Goal: Task Accomplishment & Management: Manage account settings

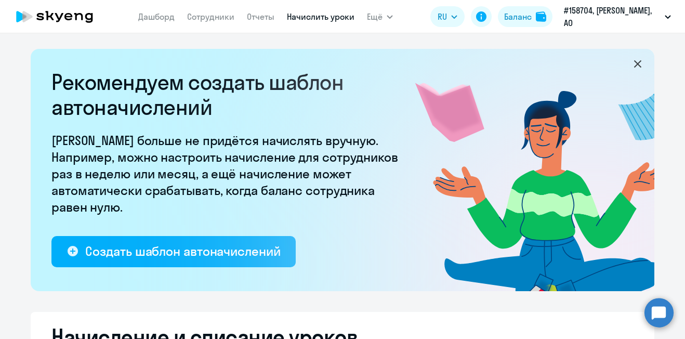
select select "10"
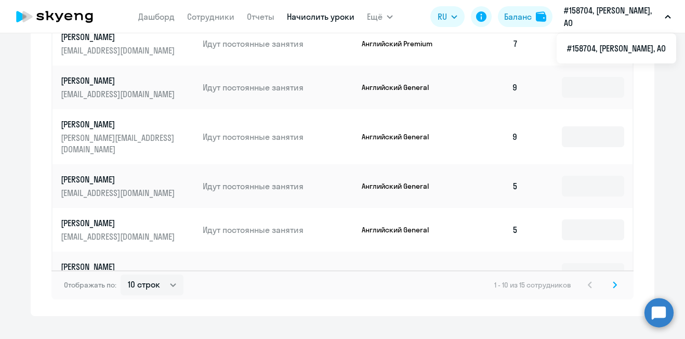
scroll to position [734, 0]
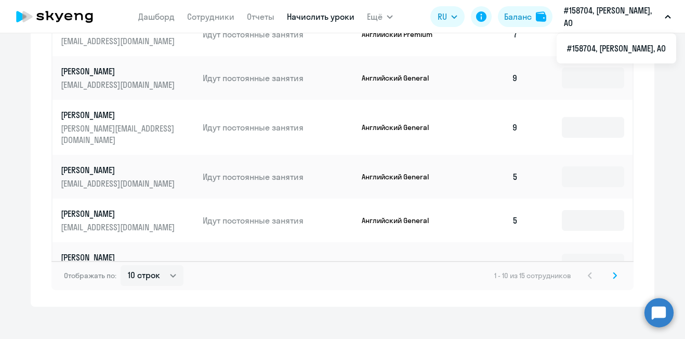
click at [455, 302] on div "Рекомендуем создать шаблон автоначислений Уроки больше не придётся начислять вр…" at bounding box center [342, 185] width 685 height 305
click at [613, 272] on icon at bounding box center [614, 275] width 3 height 6
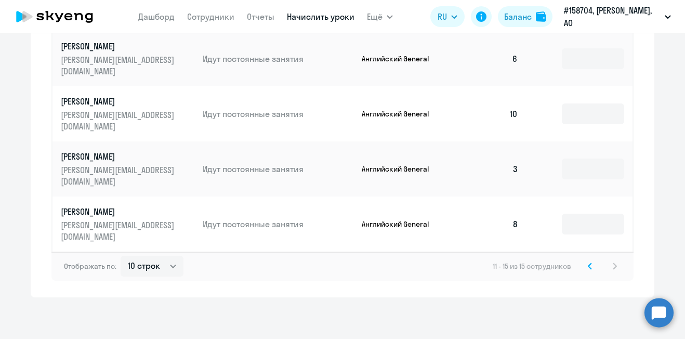
scroll to position [515, 0]
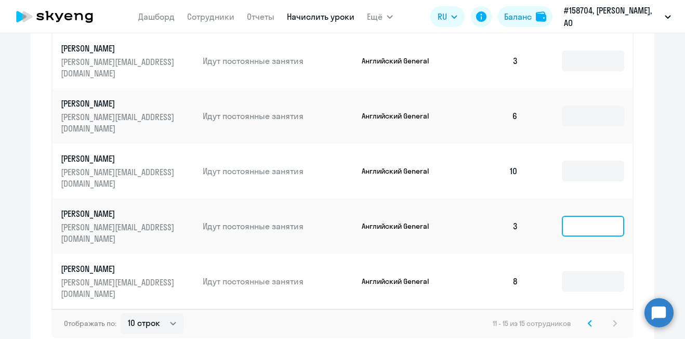
click at [593, 216] on input at bounding box center [593, 226] width 62 height 21
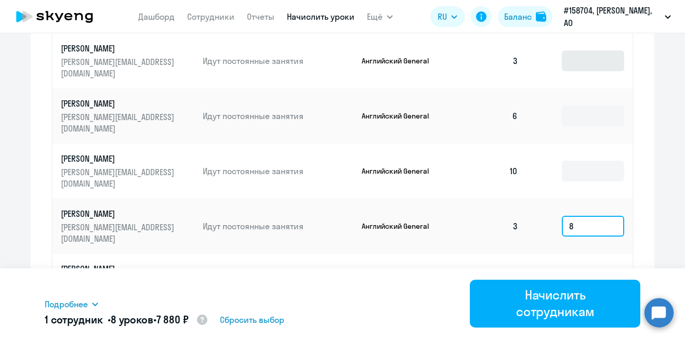
type input "8"
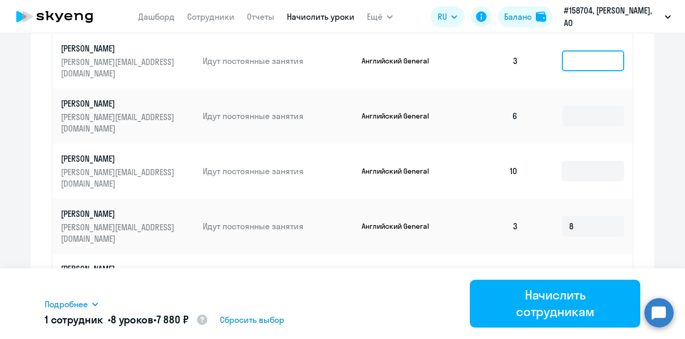
click at [580, 56] on input at bounding box center [593, 60] width 62 height 21
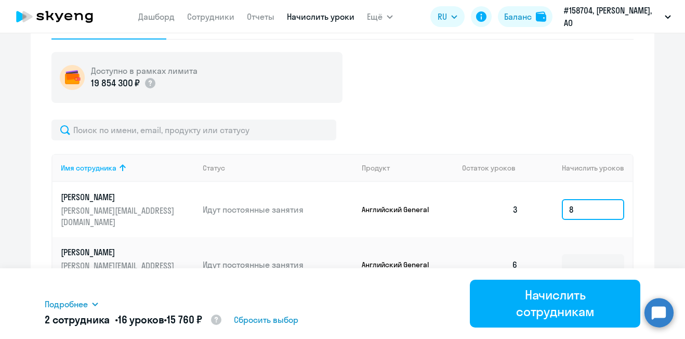
scroll to position [362, 0]
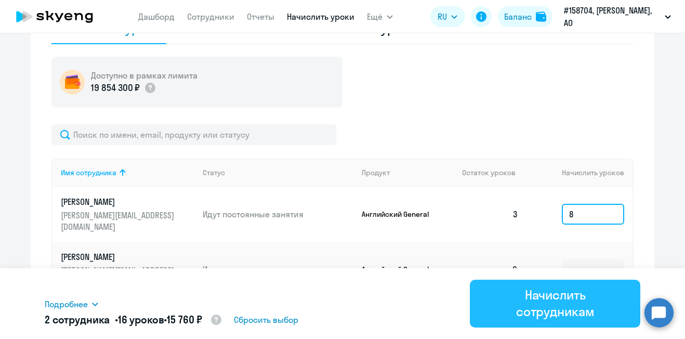
type input "8"
click at [542, 311] on div "Начислить сотрудникам" at bounding box center [554, 302] width 141 height 33
